Goal: Find specific page/section: Find specific page/section

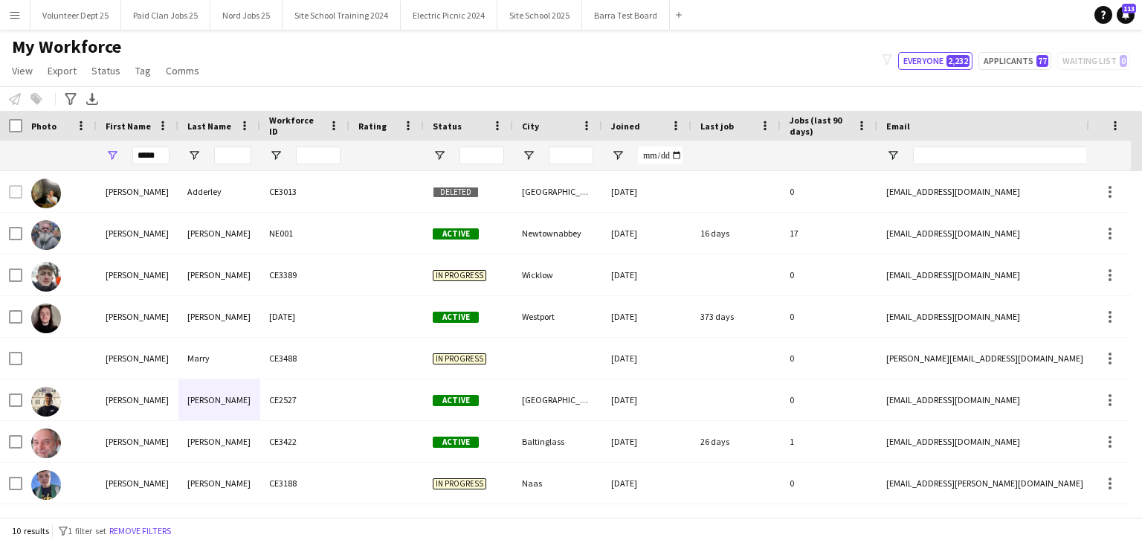
scroll to position [81, 0]
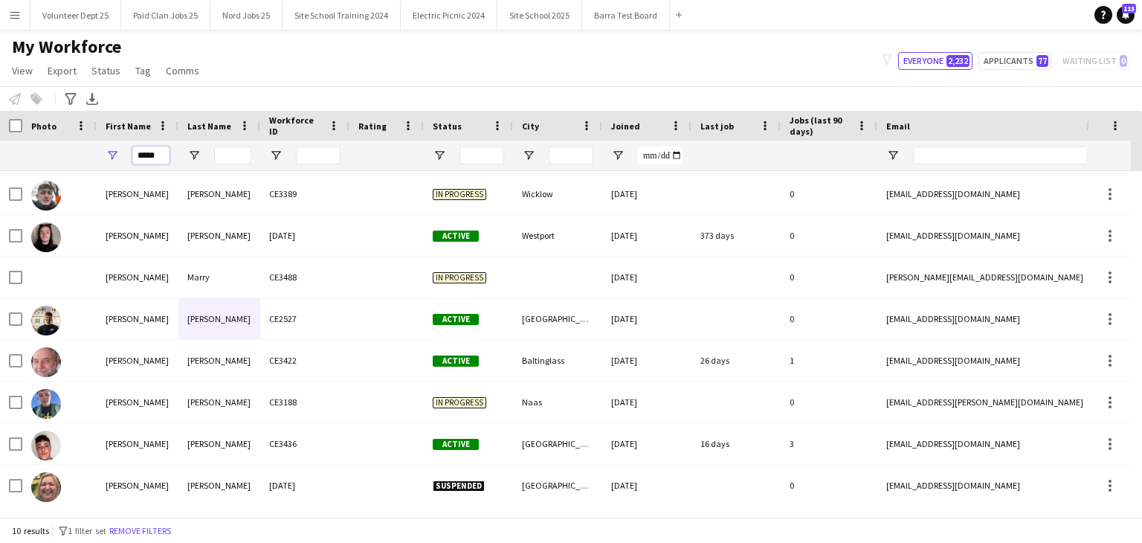
click at [155, 154] on input "*****" at bounding box center [150, 156] width 37 height 18
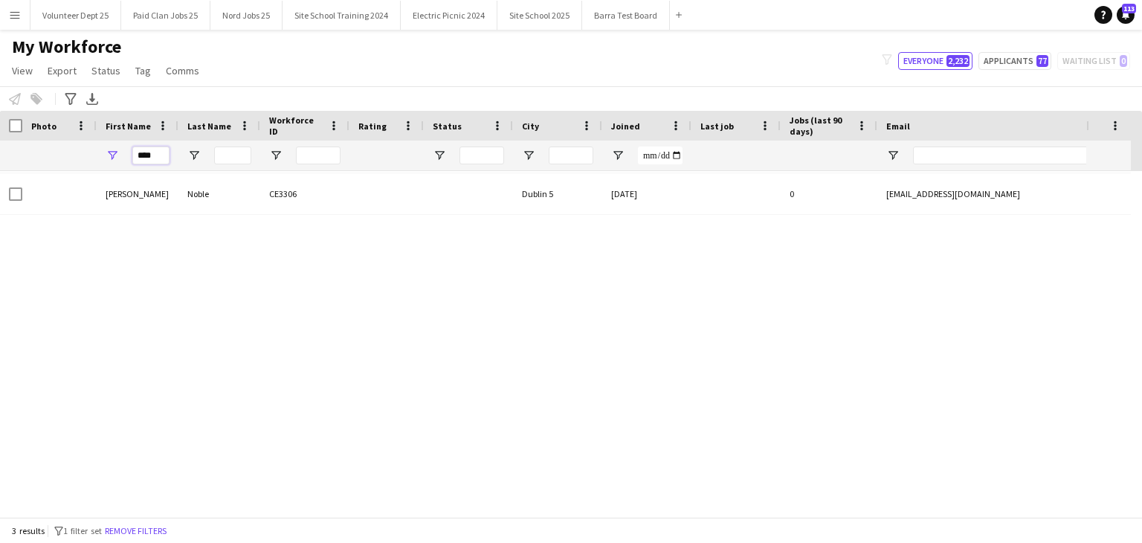
scroll to position [0, 0]
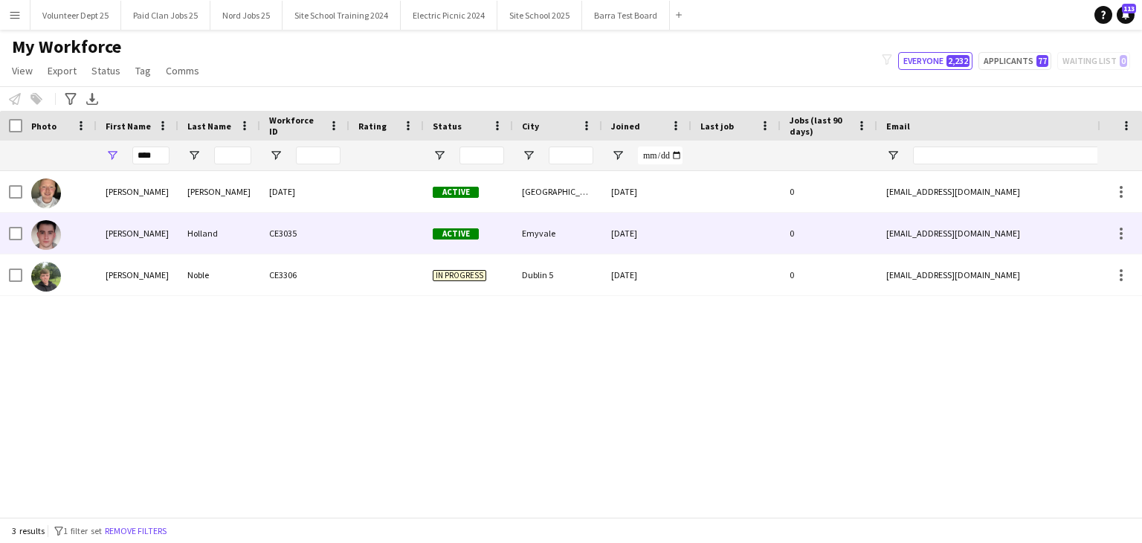
click at [217, 227] on div "Holland" at bounding box center [220, 233] width 82 height 41
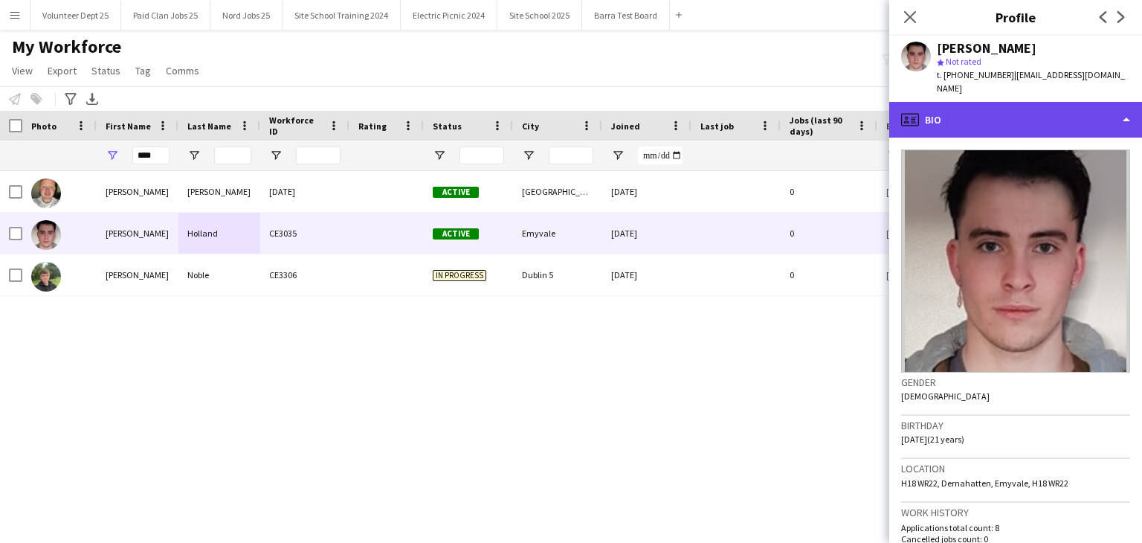
click at [1015, 106] on div "profile Bio" at bounding box center [1016, 120] width 253 height 36
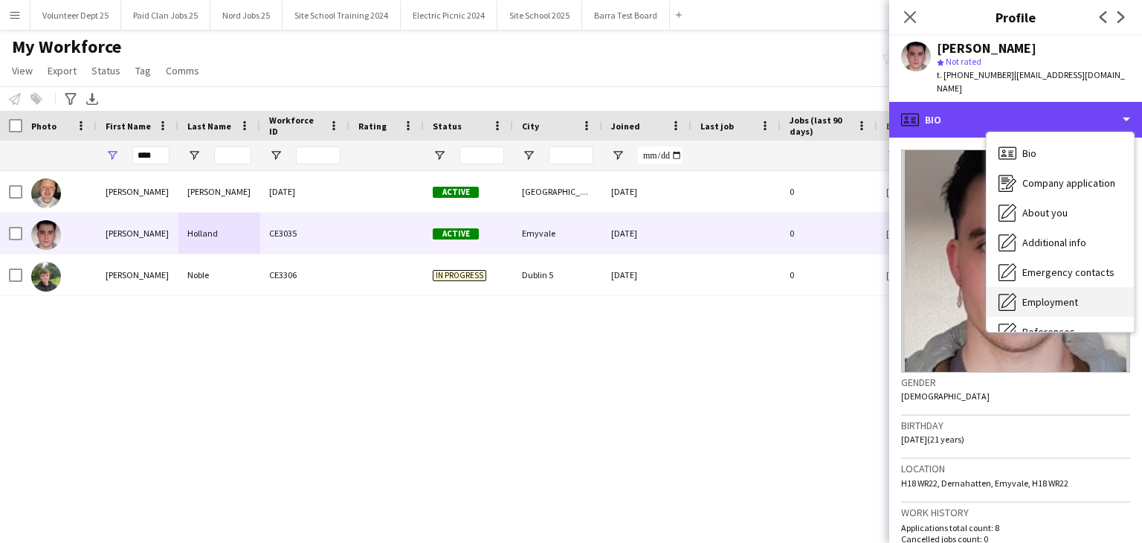
scroll to position [140, 0]
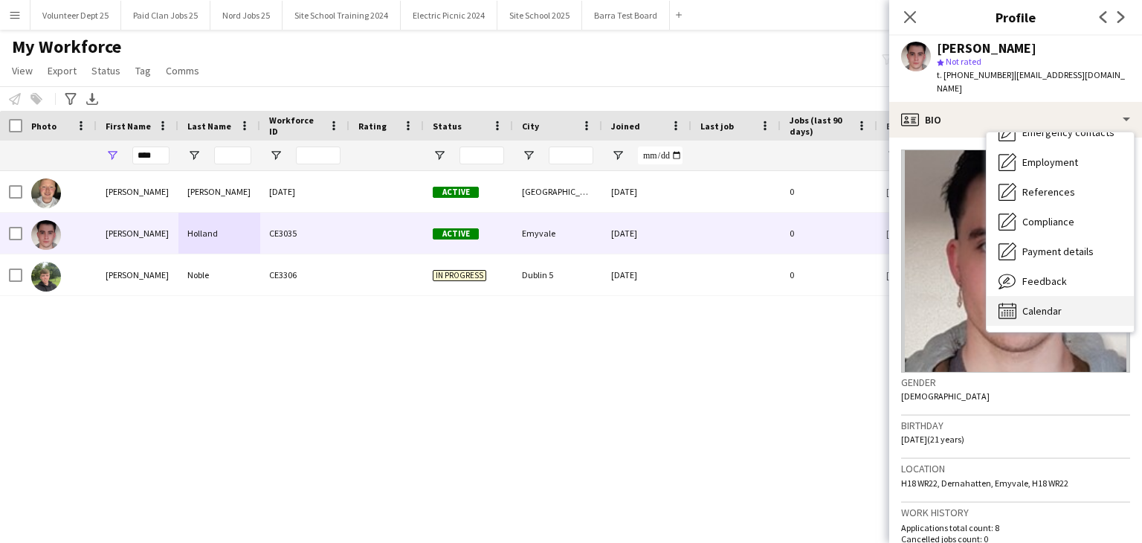
click at [1049, 304] on div "Calendar Calendar" at bounding box center [1060, 311] width 147 height 30
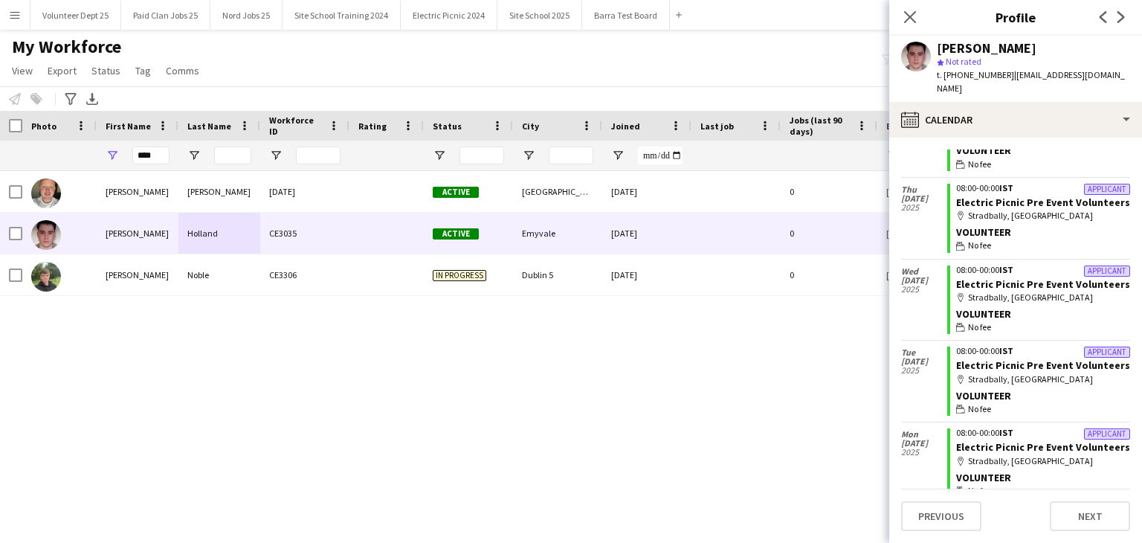
scroll to position [0, 0]
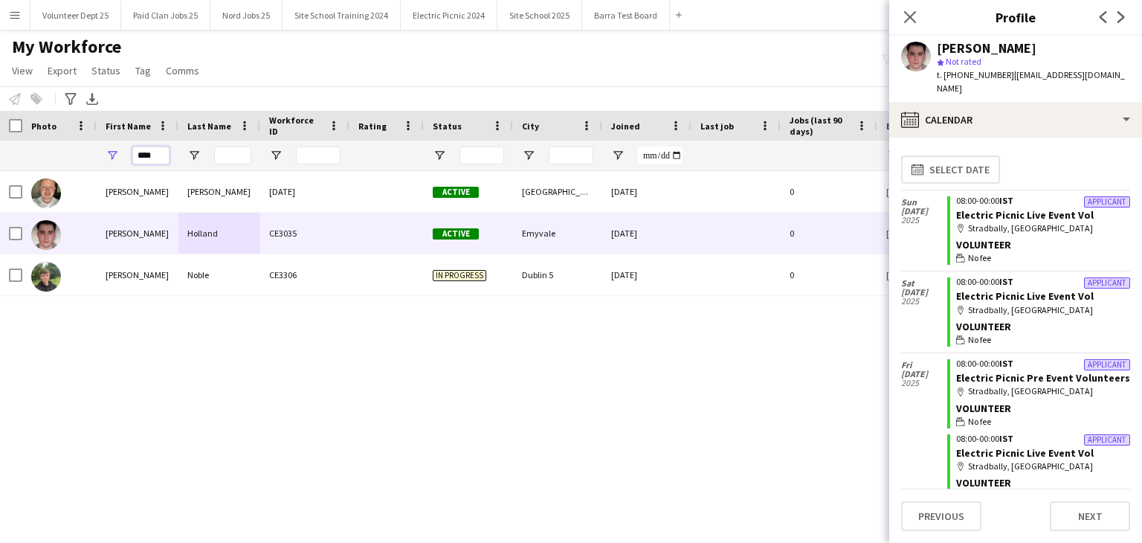
click at [158, 158] on input "****" at bounding box center [150, 156] width 37 height 18
paste input "*"
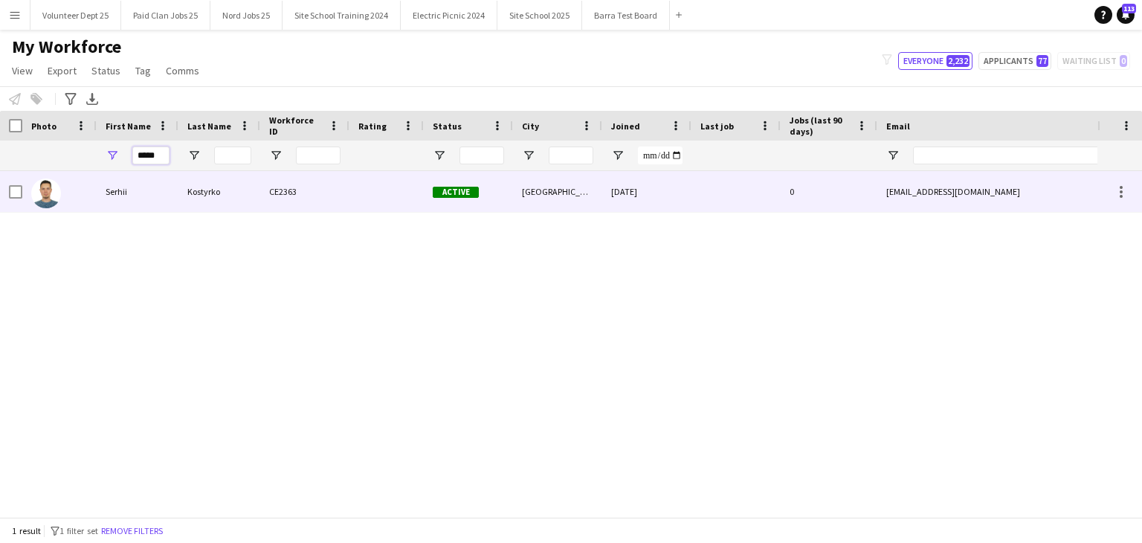
type input "*****"
click at [263, 183] on div "CE2363" at bounding box center [304, 191] width 89 height 41
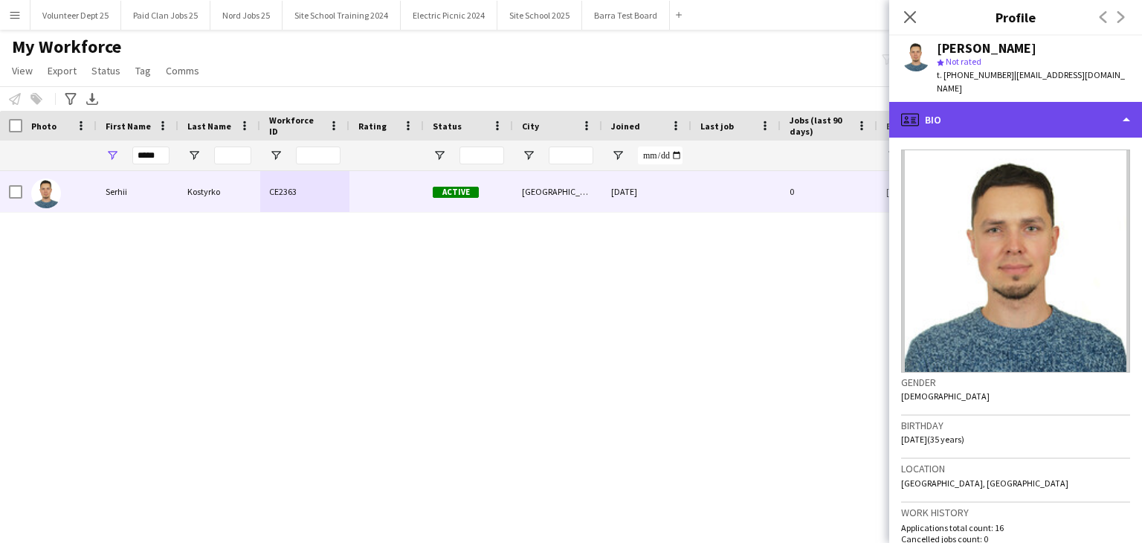
click at [961, 111] on div "profile Bio" at bounding box center [1016, 120] width 253 height 36
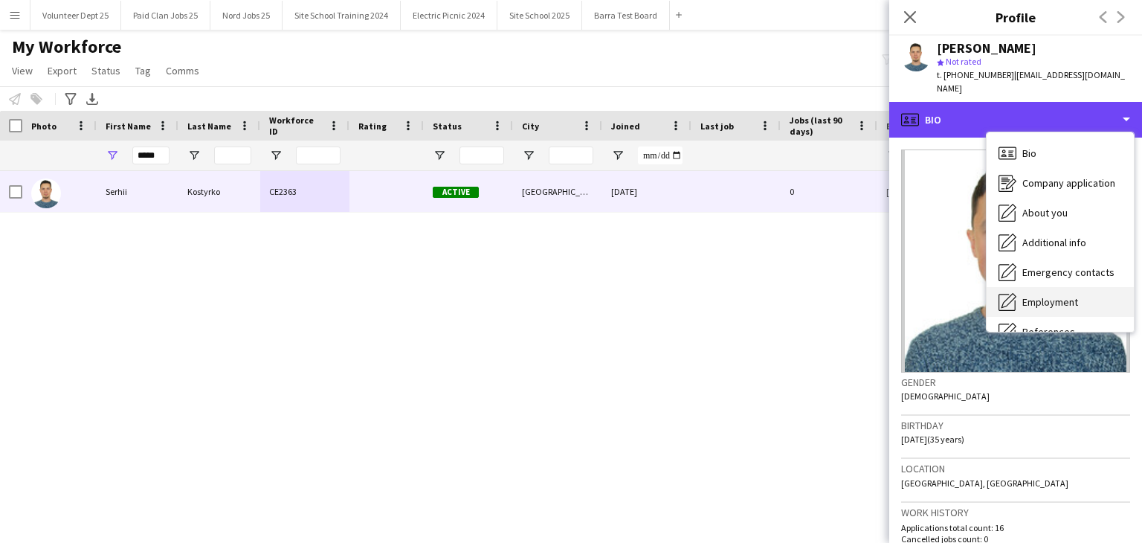
scroll to position [140, 0]
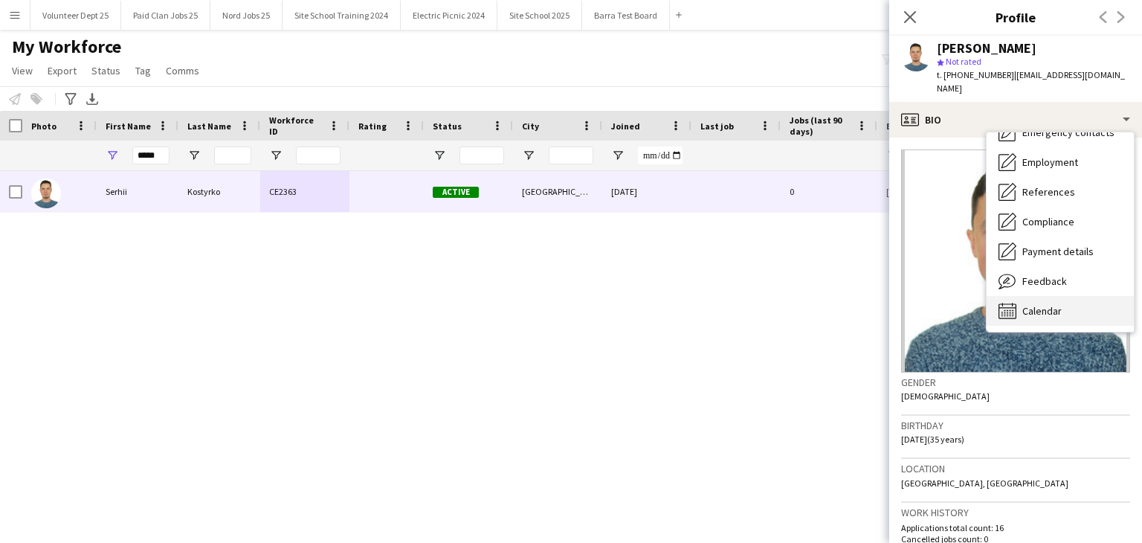
click at [1029, 304] on span "Calendar" at bounding box center [1042, 310] width 39 height 13
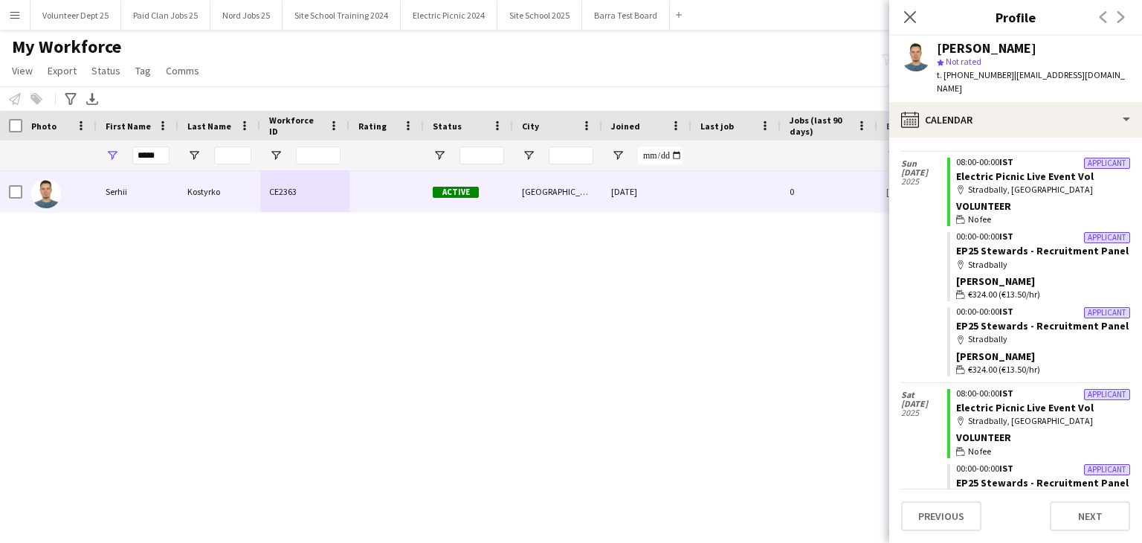
scroll to position [0, 0]
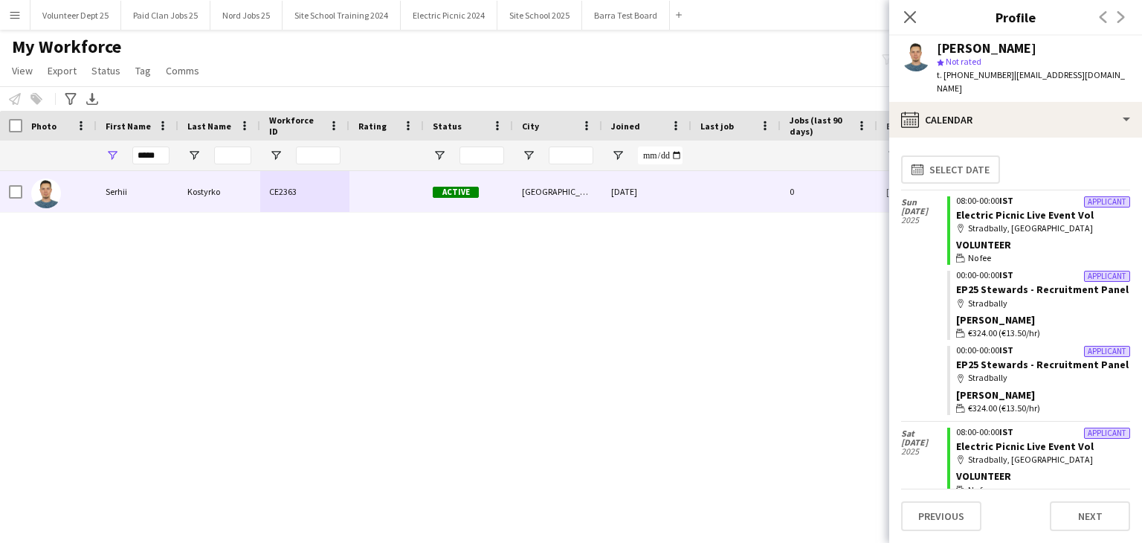
click at [423, 235] on div "[PERSON_NAME] CE2363 Active [GEOGRAPHIC_DATA] [DATE] 0 [EMAIL_ADDRESS][DOMAIN_N…" at bounding box center [549, 338] width 1098 height 335
